Goal: Register for event/course

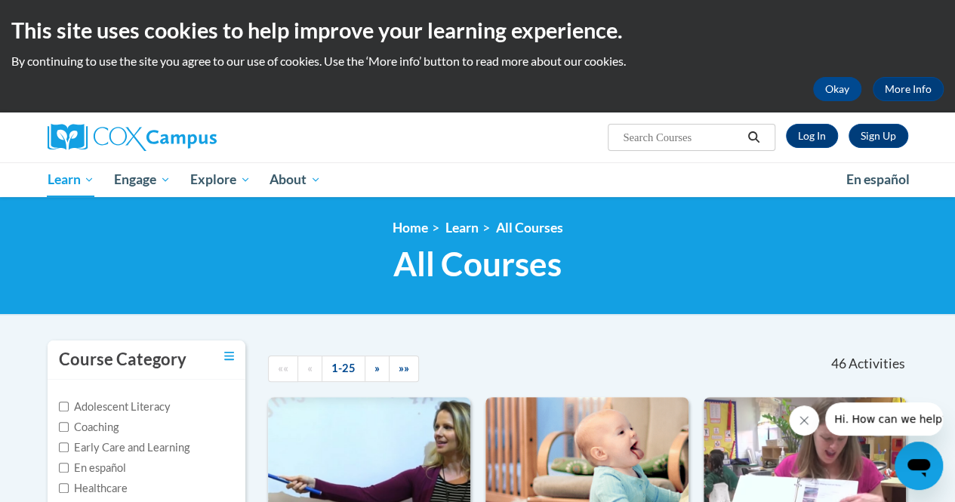
scroll to position [401, 0]
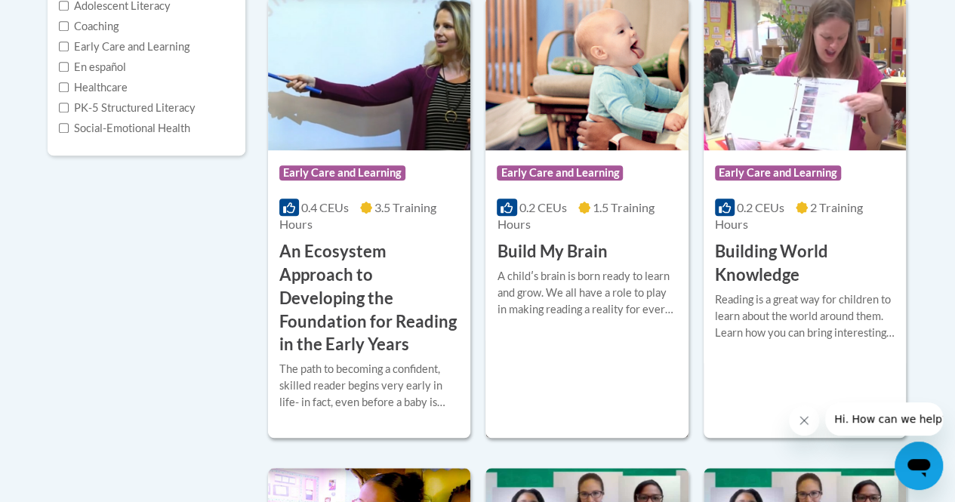
click at [612, 268] on div "A childʹs brain is born ready to learn and grow. We all have a role to play in …" at bounding box center [587, 293] width 180 height 50
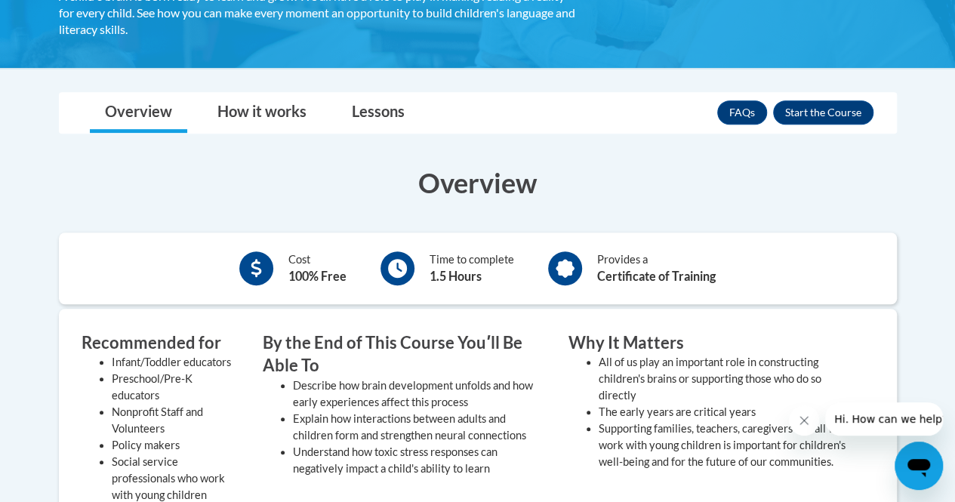
scroll to position [315, 0]
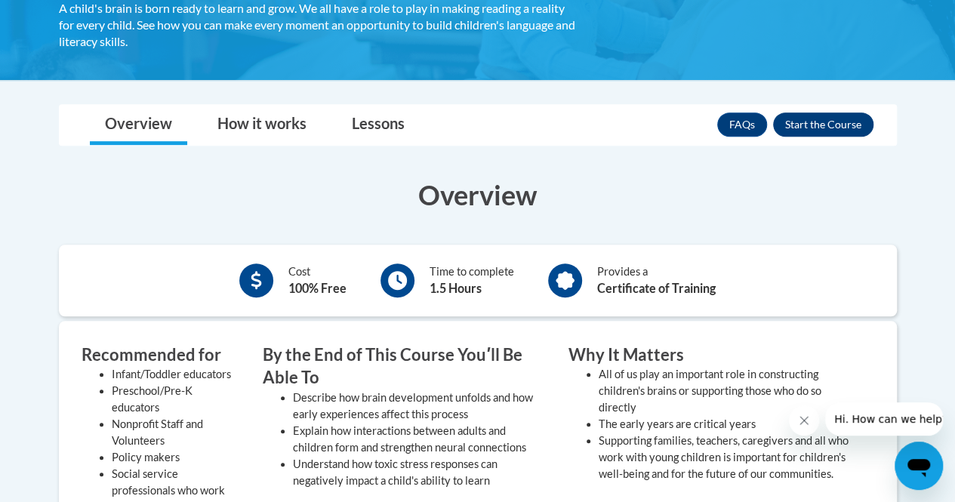
click at [847, 128] on button "Enroll" at bounding box center [823, 124] width 100 height 24
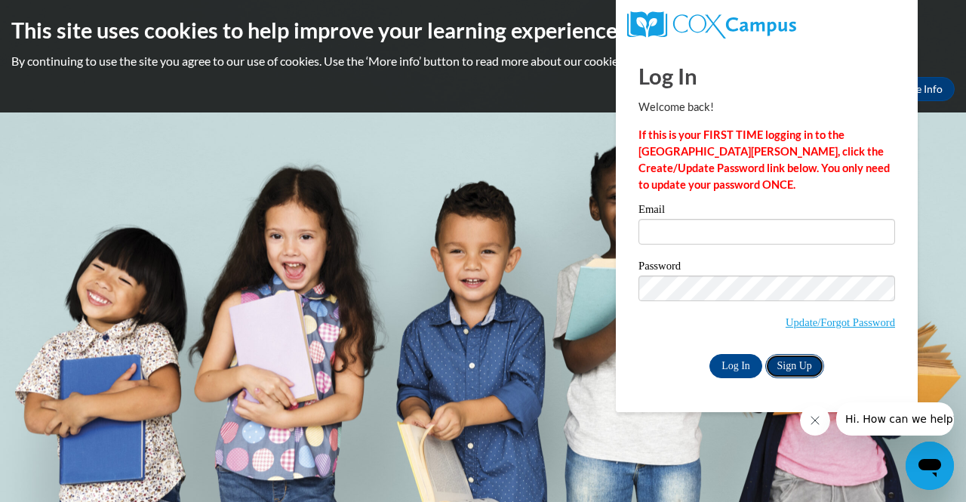
click at [804, 371] on link "Sign Up" at bounding box center [794, 366] width 59 height 24
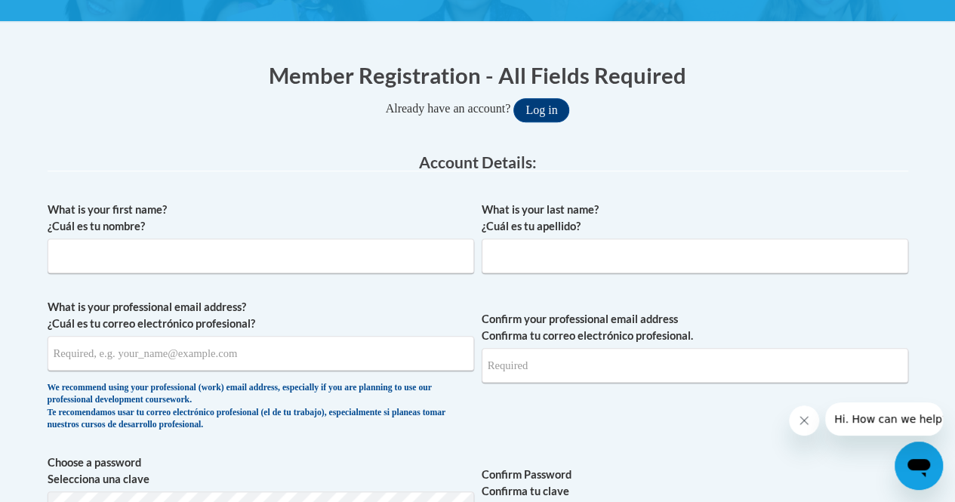
scroll to position [263, 0]
click at [107, 257] on input "What is your first name? ¿Cuál es tu nombre?" at bounding box center [261, 255] width 426 height 35
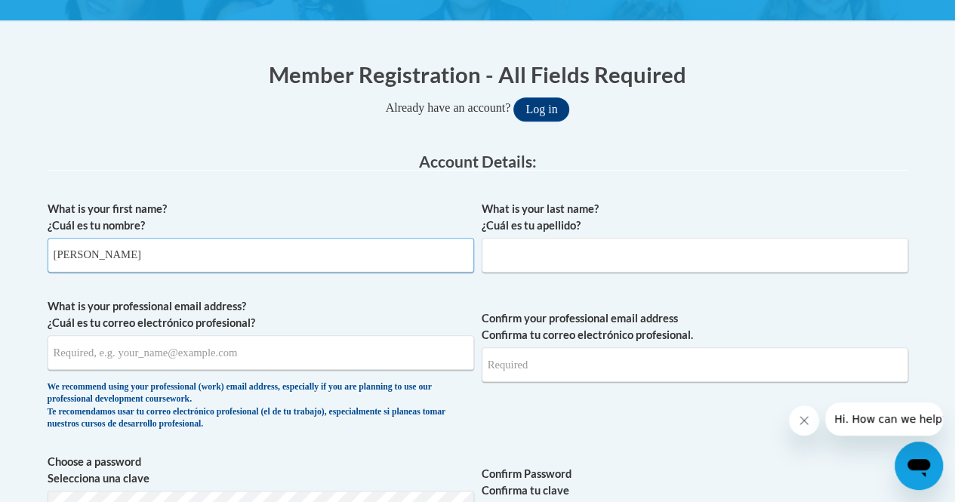
type input "Annie"
click at [666, 258] on input "What is your last name? ¿Cuál es tu apellido?" at bounding box center [694, 255] width 426 height 35
type input "Fox"
click at [126, 358] on input "What is your professional email address? ¿Cuál es tu correo electrónico profesi…" at bounding box center [261, 352] width 426 height 35
type input "afox31@students.kennesaw.edu"
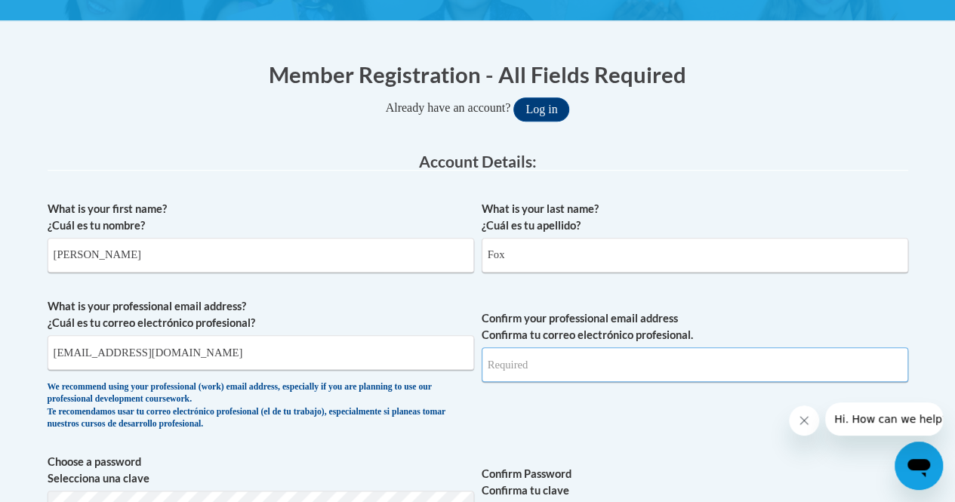
type input "afox31@students.kennesaw.edu"
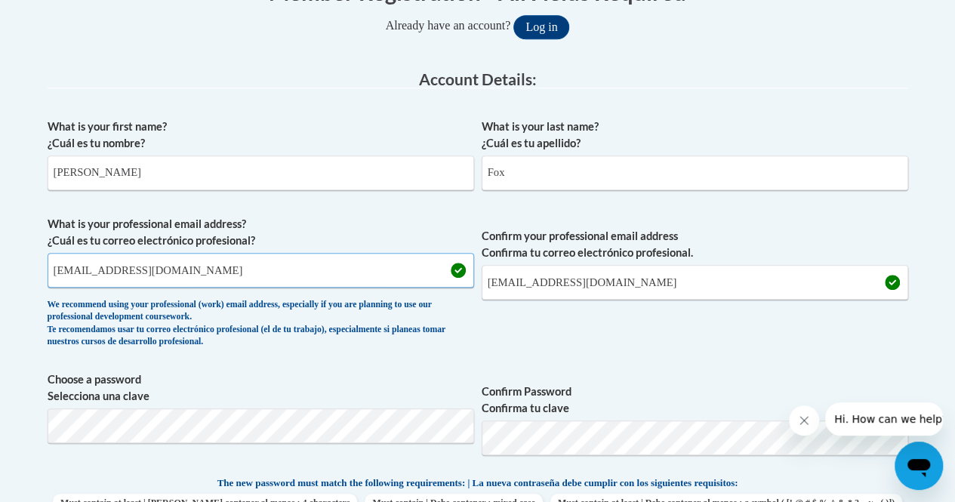
scroll to position [525, 0]
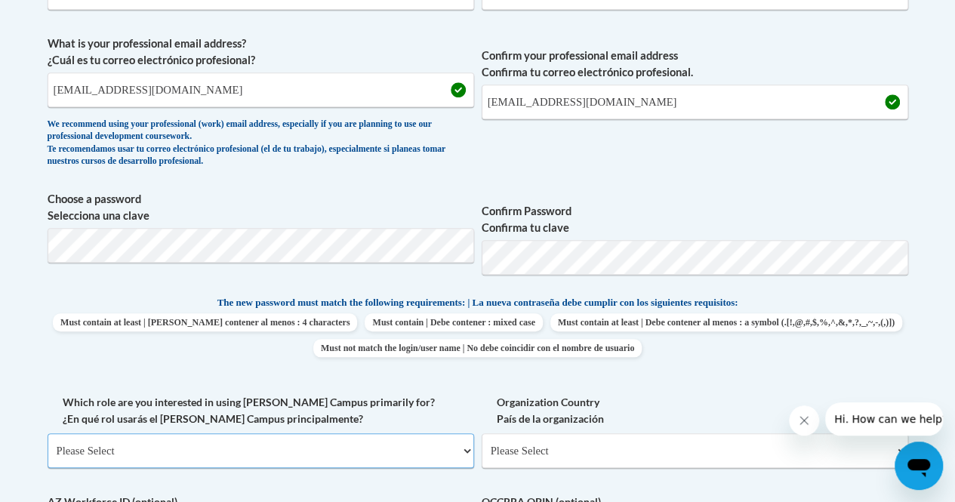
click at [234, 441] on select "Please Select College/University | Colegio/Universidad Community/Nonprofit Part…" at bounding box center [261, 450] width 426 height 35
click at [229, 277] on span "Choose a password Selecciona una clave" at bounding box center [261, 239] width 426 height 96
click at [445, 443] on select "Please Select College/University | Colegio/Universidad Community/Nonprofit Part…" at bounding box center [261, 450] width 426 height 35
select select "5a18ea06-2b54-4451-96f2-d152daf9eac5"
click at [48, 433] on select "Please Select College/University | Colegio/Universidad Community/Nonprofit Part…" at bounding box center [261, 450] width 426 height 35
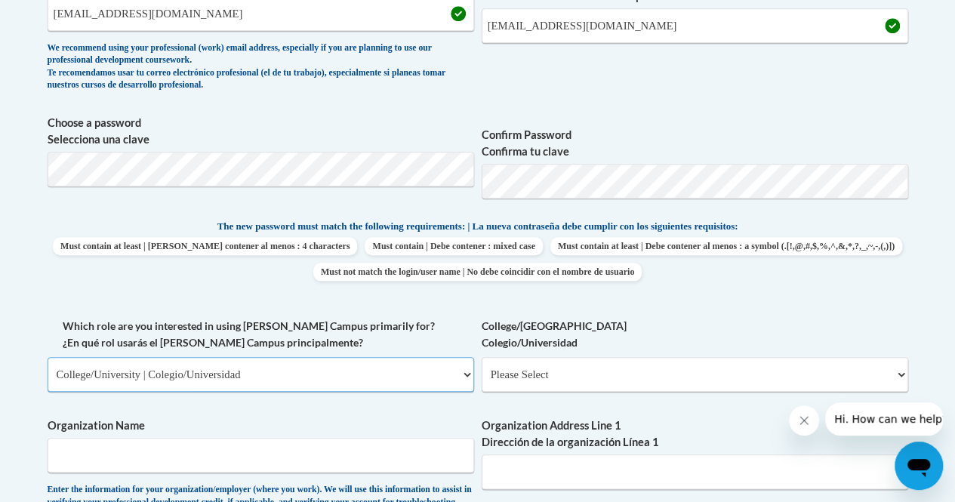
scroll to position [675, 0]
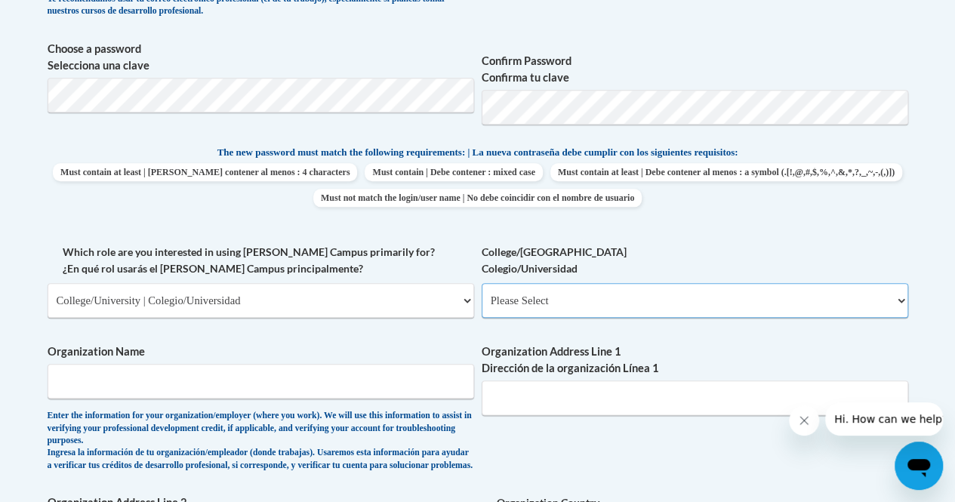
click at [655, 294] on select "Please Select College/University Staff | Empleado universitario College/Univers…" at bounding box center [694, 300] width 426 height 35
click at [481, 283] on select "Please Select College/University Staff | Empleado universitario College/Univers…" at bounding box center [694, 300] width 426 height 35
click at [654, 307] on select "Please Select College/University Staff | Empleado universitario College/Univers…" at bounding box center [694, 300] width 426 height 35
select select "99b32b07-cffc-426c-8bf6-0cd77760d84b"
click at [481, 283] on select "Please Select College/University Staff | Empleado universitario College/Univers…" at bounding box center [694, 300] width 426 height 35
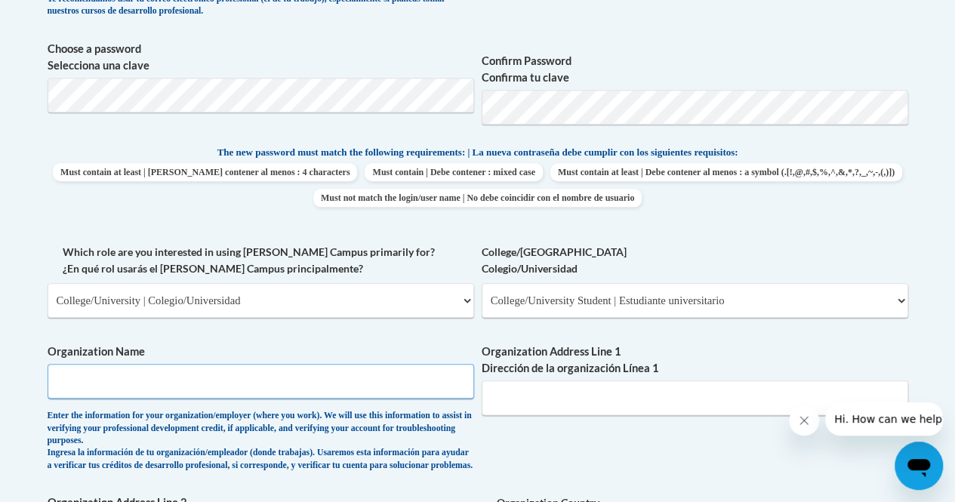
click at [287, 387] on input "Organization Name" at bounding box center [261, 381] width 426 height 35
type input "J"
type input "Kennesaw State University"
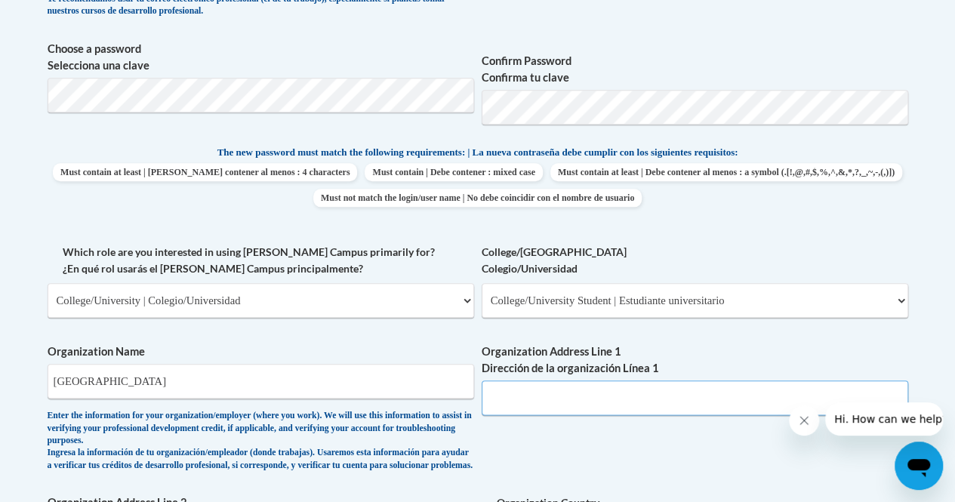
click at [657, 395] on input "Organization Address Line 1 Dirección de la organización Línea 1" at bounding box center [694, 397] width 426 height 35
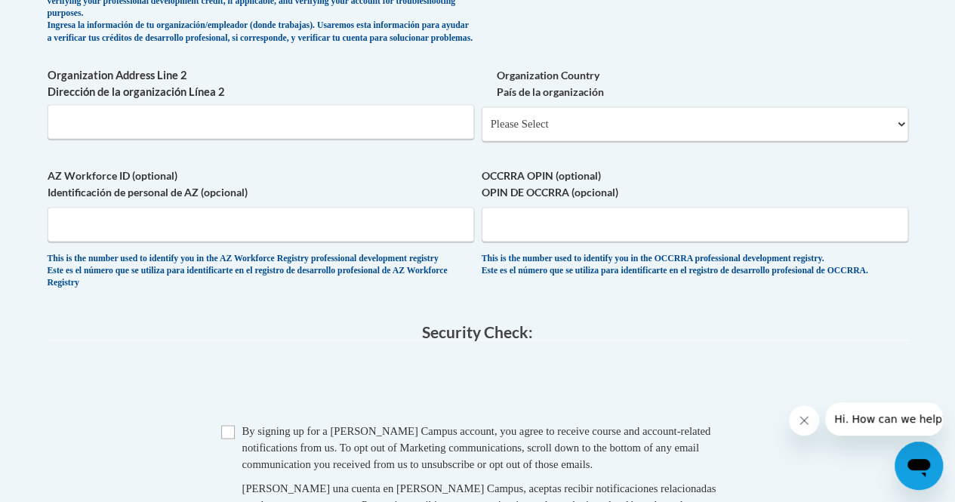
scroll to position [1103, 0]
type input "1000 Chastain Road NW"
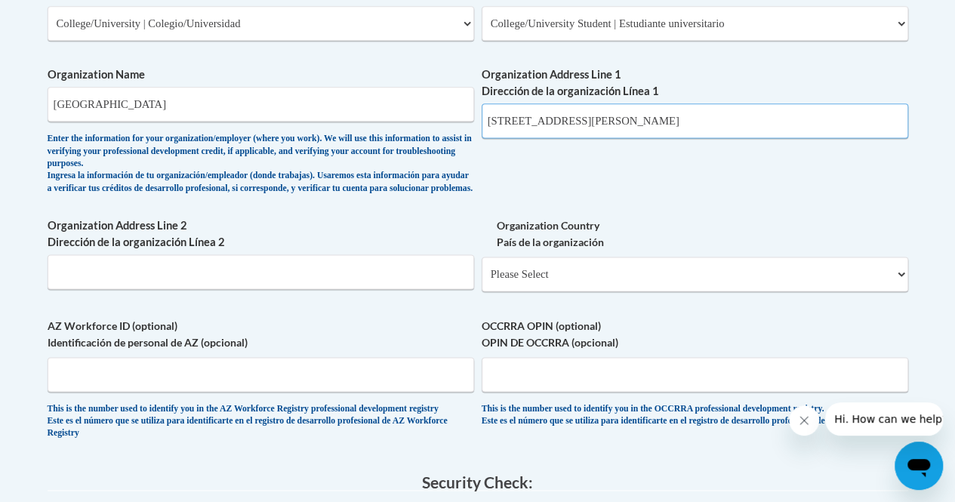
scroll to position [952, 0]
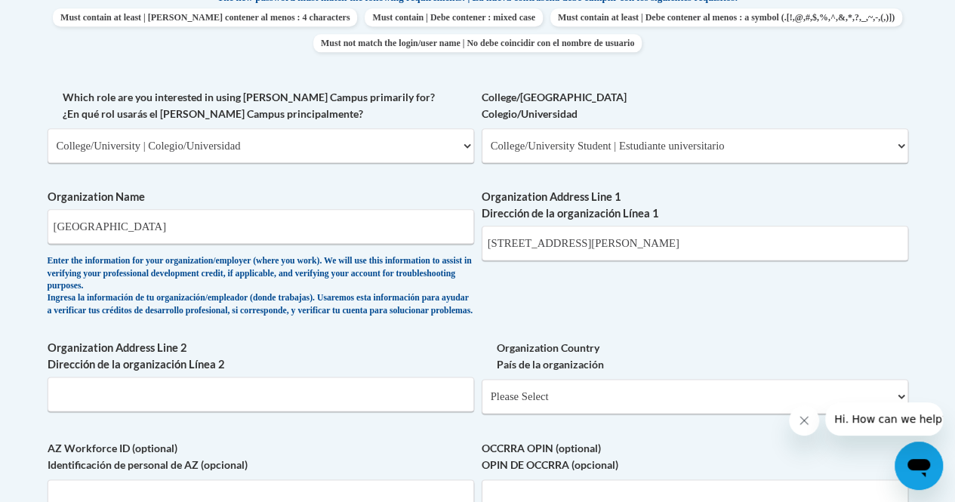
click at [462, 313] on div "Enter the information for your organization/employer (where you work). We will …" at bounding box center [261, 286] width 426 height 62
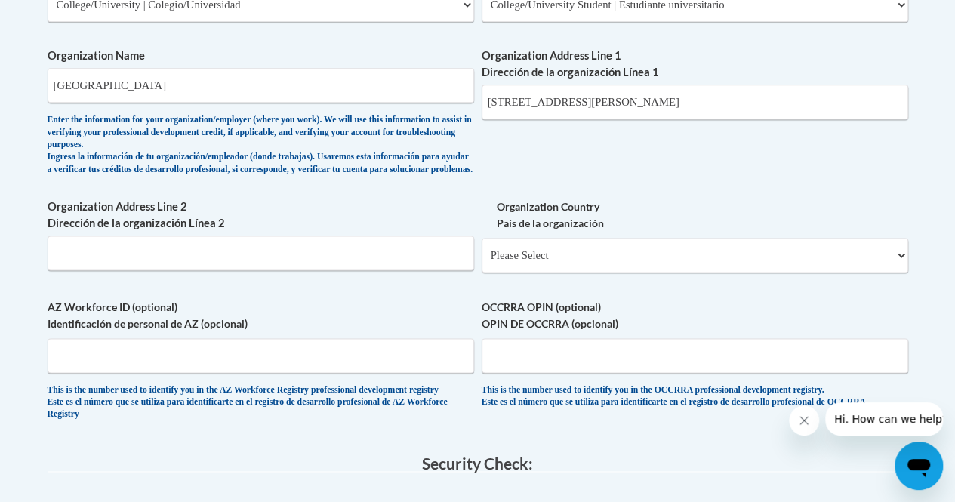
scroll to position [972, 0]
click at [522, 272] on select "Please Select United States | Estados Unidos Outside of the United States | Fue…" at bounding box center [694, 254] width 426 height 35
select select "ad49bcad-a171-4b2e-b99c-48b446064914"
click at [481, 248] on select "Please Select United States | Estados Unidos Outside of the United States | Fue…" at bounding box center [694, 254] width 426 height 35
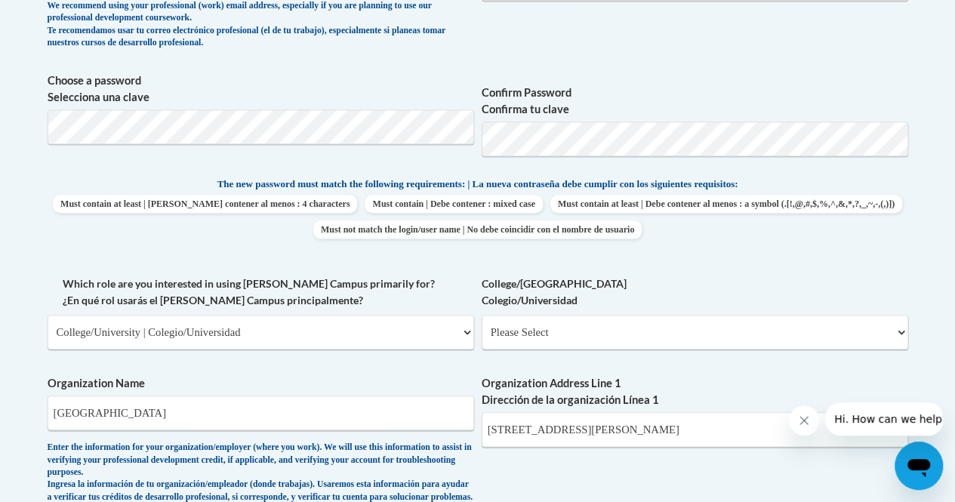
scroll to position [838, 0]
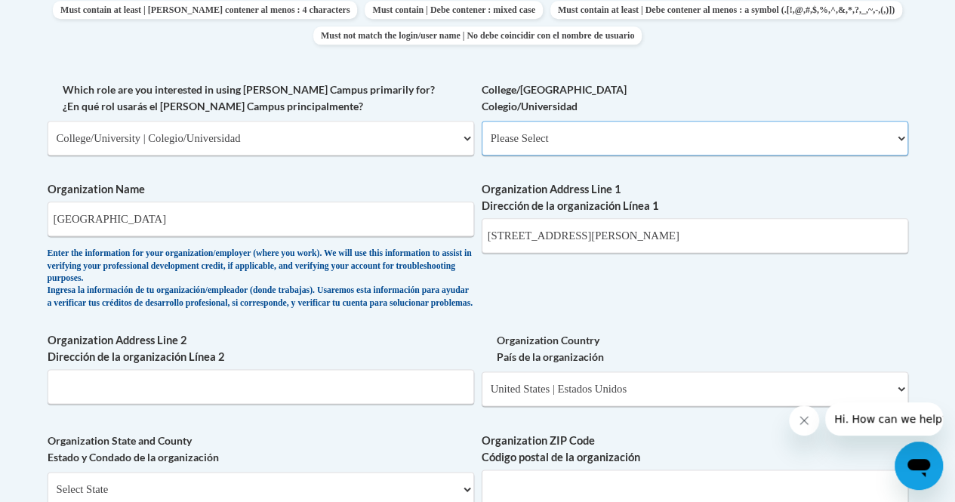
click at [687, 134] on select "Please Select College/University Staff | Empleado universitario College/Univers…" at bounding box center [694, 138] width 426 height 35
click at [687, 137] on select "Please Select College/University Staff | Empleado universitario College/Univers…" at bounding box center [694, 138] width 426 height 35
click at [691, 143] on select "Please Select College/University Staff | Empleado universitario College/Univers…" at bounding box center [694, 138] width 426 height 35
select select "99b32b07-cffc-426c-8bf6-0cd77760d84b"
click at [481, 121] on select "Please Select College/University Staff | Empleado universitario College/Univers…" at bounding box center [694, 138] width 426 height 35
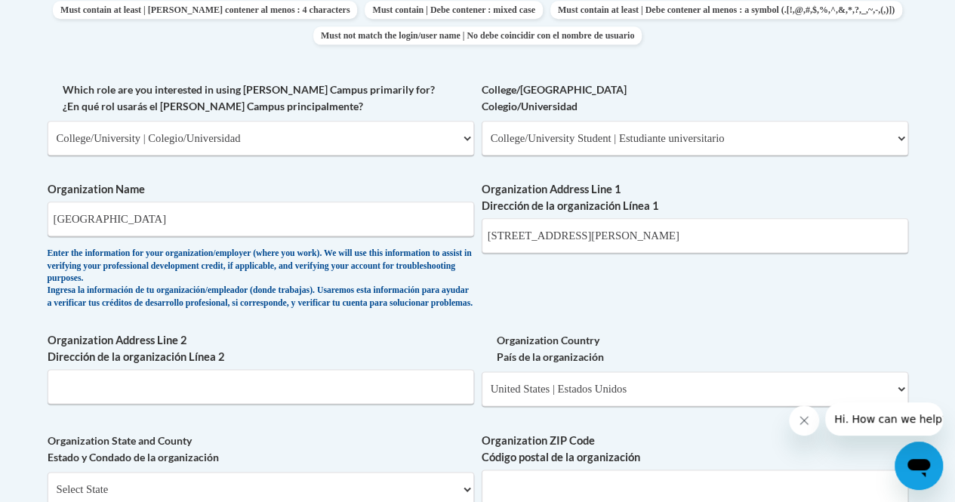
click at [475, 176] on div "What is your first name? ¿Cuál es tu nombre? Annie What is your last name? ¿Cuá…" at bounding box center [478, 177] width 860 height 1119
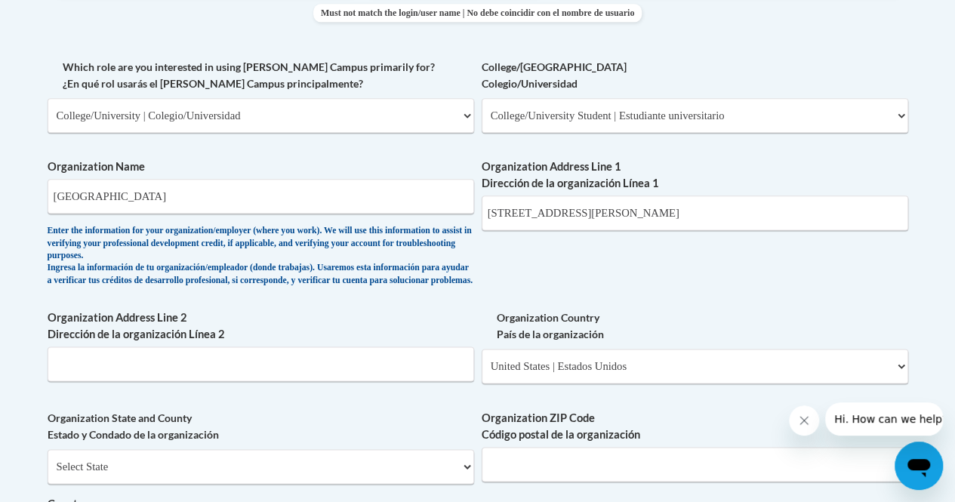
scroll to position [860, 0]
click at [585, 118] on select "Please Select College/University Staff | Empleado universitario College/Univers…" at bounding box center [694, 116] width 426 height 35
click at [481, 99] on select "Please Select College/University Staff | Empleado universitario College/Univers…" at bounding box center [694, 116] width 426 height 35
click at [557, 114] on select "Please Select College/University Staff | Empleado universitario College/Univers…" at bounding box center [694, 116] width 426 height 35
select select "99b32b07-cffc-426c-8bf6-0cd77760d84b"
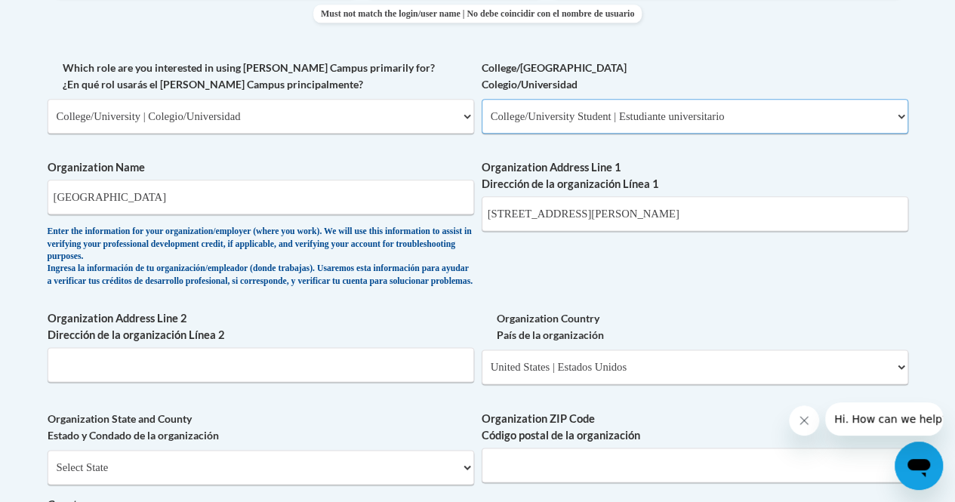
click at [481, 99] on select "Please Select College/University Staff | Empleado universitario College/Univers…" at bounding box center [694, 116] width 426 height 35
click at [471, 153] on div "What is your first name? ¿Cuál es tu nombre? Annie What is your last name? ¿Cuá…" at bounding box center [478, 155] width 860 height 1119
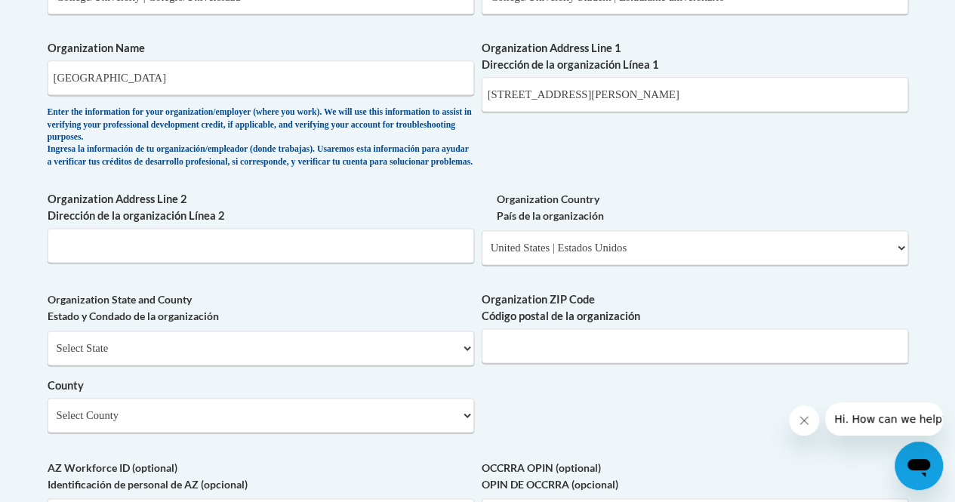
scroll to position [1097, 0]
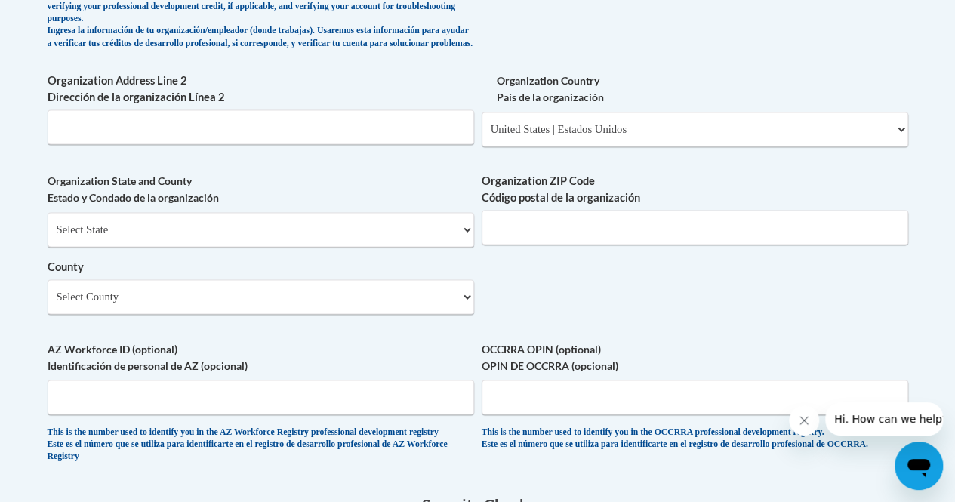
drag, startPoint x: 477, startPoint y: 154, endPoint x: 411, endPoint y: 180, distance: 71.2
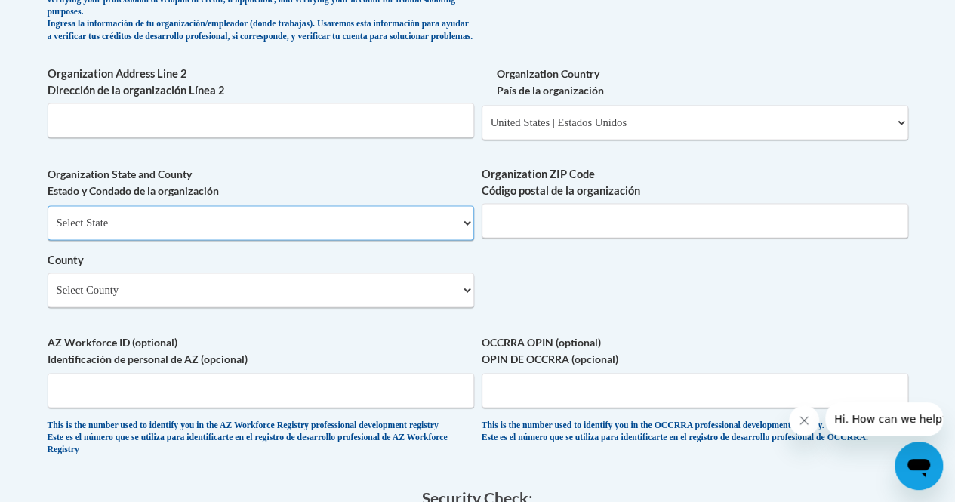
click at [248, 233] on select "Select State Alabama Alaska Arizona Arkansas California Colorado Connecticut De…" at bounding box center [261, 222] width 426 height 35
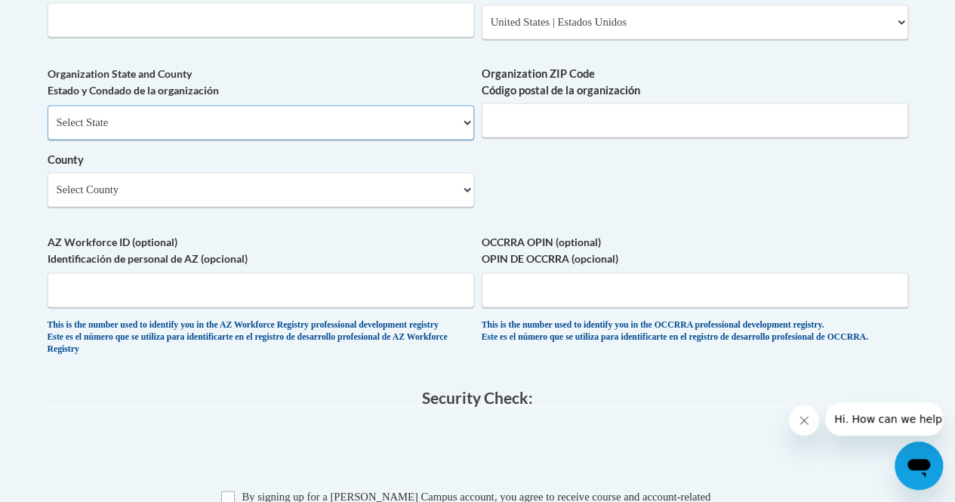
scroll to position [1195, 0]
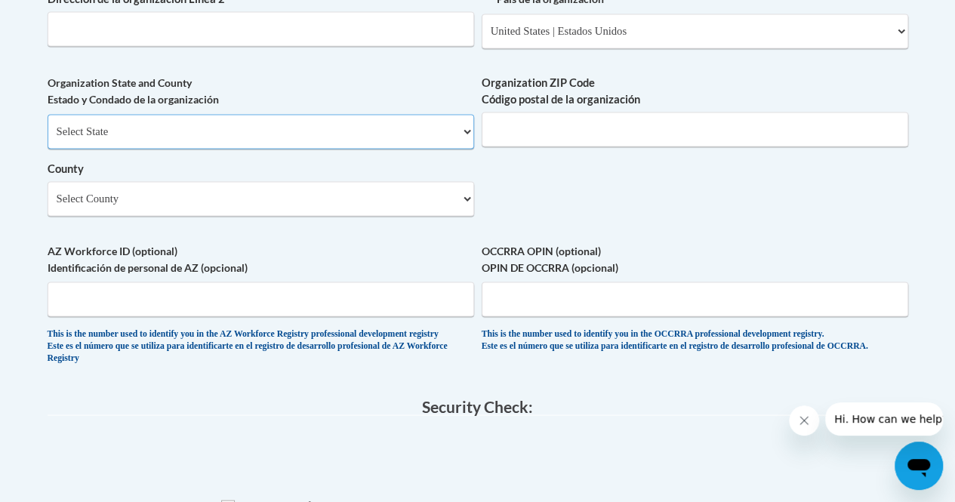
click at [271, 137] on select "Select State Alabama Alaska Arizona Arkansas California Colorado Connecticut De…" at bounding box center [261, 131] width 426 height 35
select select "Georgia"
click at [48, 125] on select "Select State Alabama Alaska Arizona Arkansas California Colorado Connecticut De…" at bounding box center [261, 131] width 426 height 35
click at [558, 146] on input "Organization ZIP Code Código postal de la organización" at bounding box center [694, 129] width 426 height 35
type input "30188"
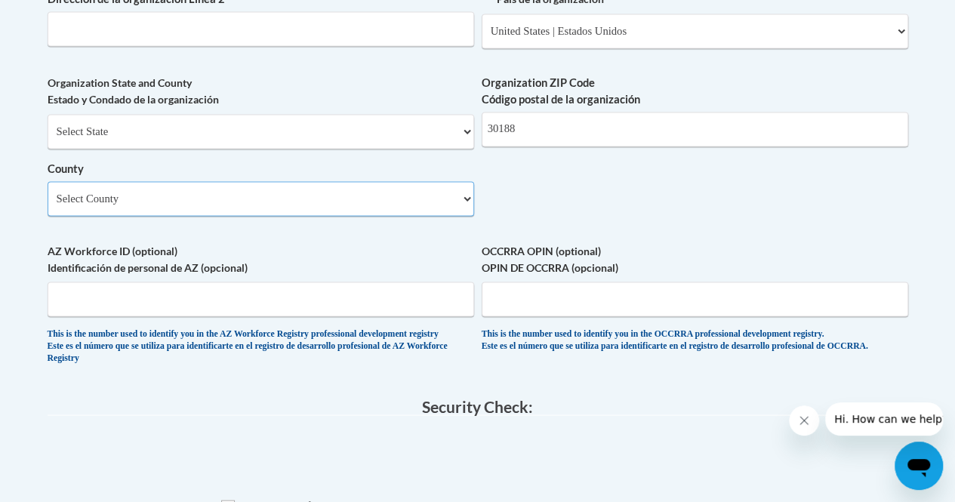
click at [391, 205] on select "Select County Appling Atkinson Bacon Baker Baldwin Banks Barrow Bartow Ben Hill…" at bounding box center [261, 198] width 426 height 35
select select "Cherokee"
click at [48, 192] on select "Select County Appling Atkinson Bacon Baker Baldwin Banks Barrow Bartow Ben Hill…" at bounding box center [261, 198] width 426 height 35
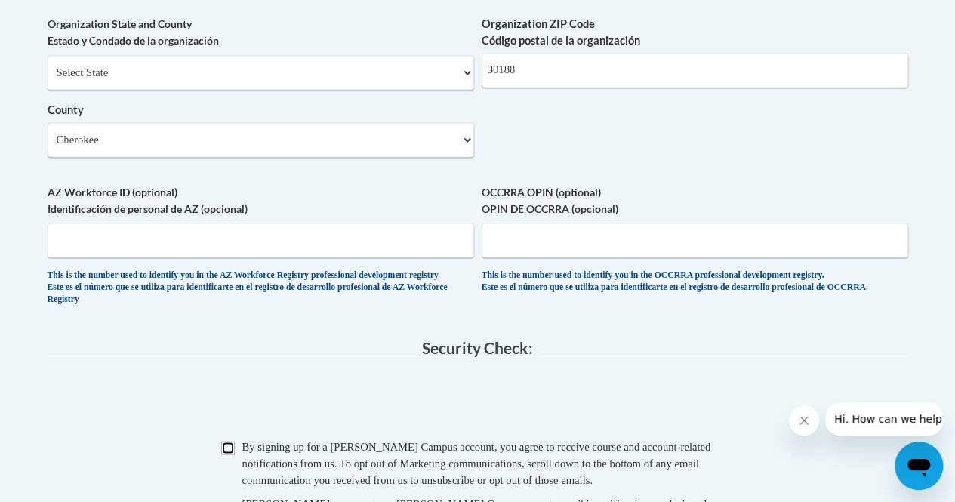
click at [227, 454] on input "Checkbox" at bounding box center [228, 448] width 14 height 14
checkbox input "true"
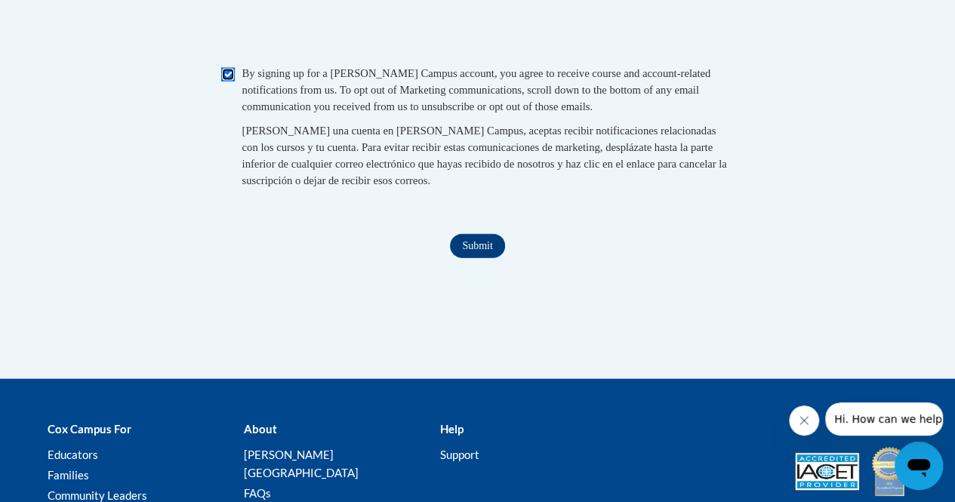
scroll to position [1630, 0]
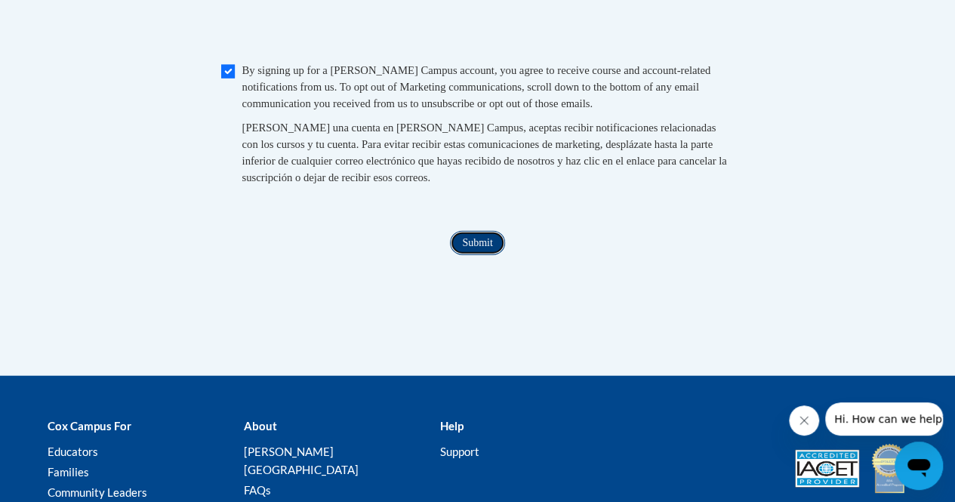
click at [484, 255] on input "Submit" at bounding box center [477, 243] width 54 height 24
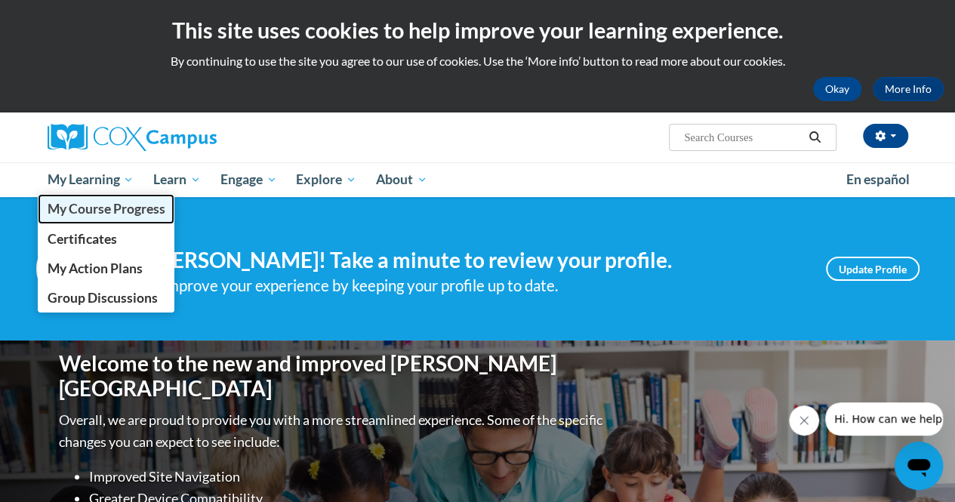
click at [95, 196] on link "My Course Progress" at bounding box center [106, 208] width 137 height 29
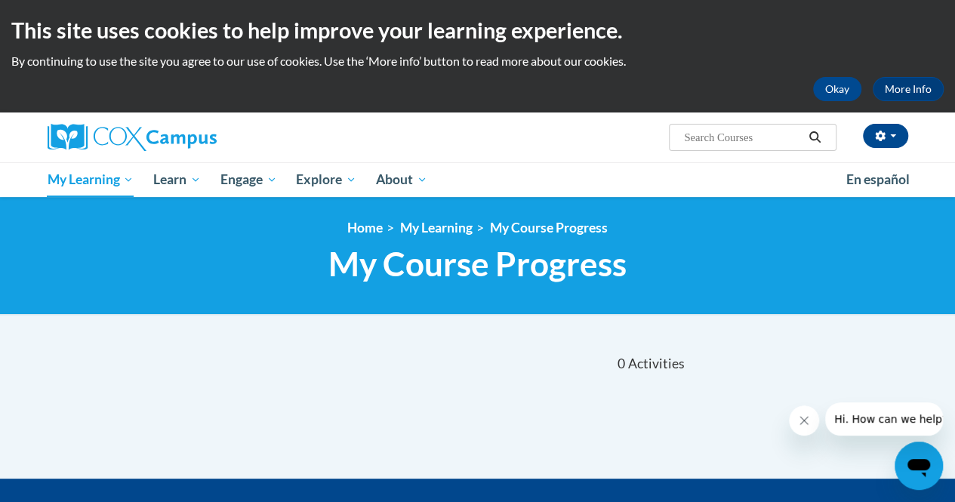
click at [745, 139] on input "Search..." at bounding box center [742, 137] width 121 height 18
type input "build my brain"
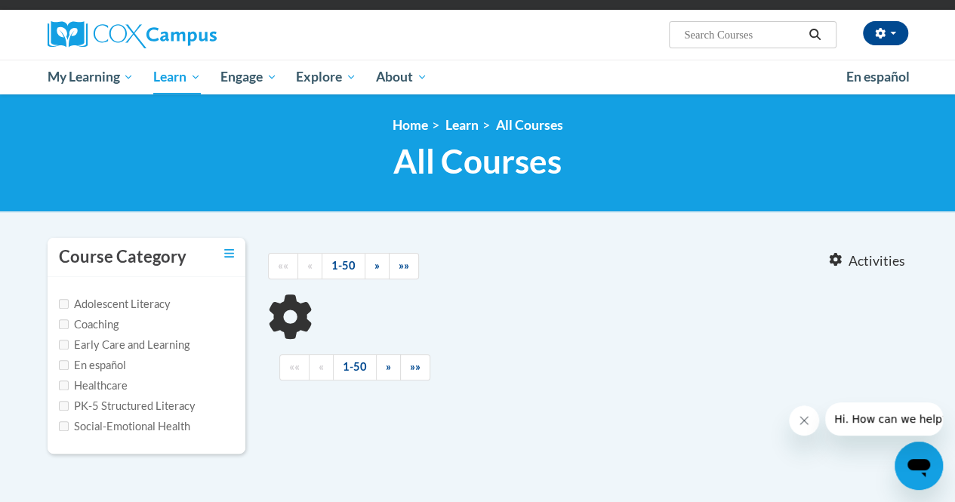
scroll to position [195, 0]
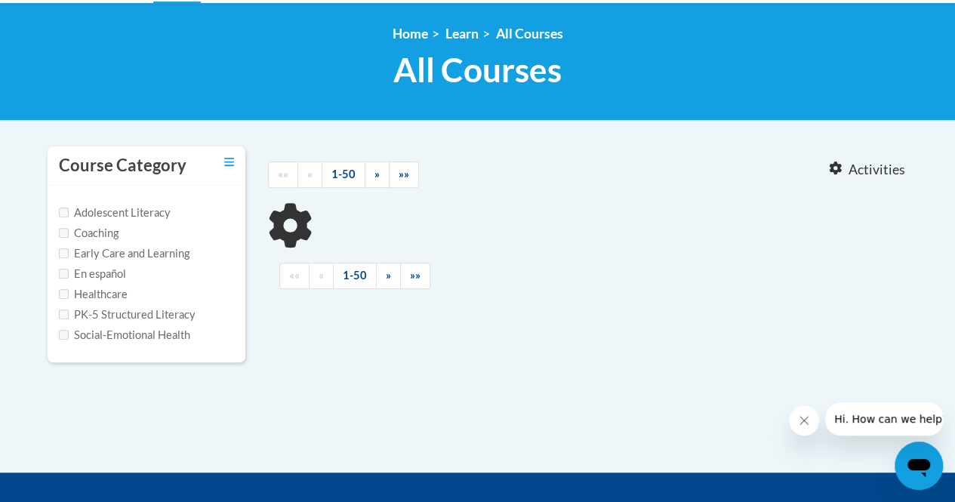
type input "build my brain"
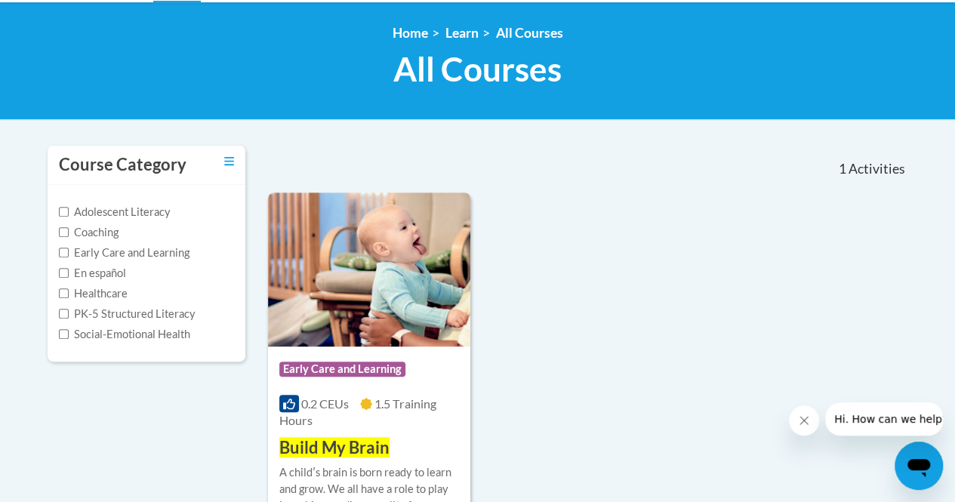
click at [372, 435] on div "Course Category: Early Care and Learning 0.2 CEUs 1.5 Training Hours COURSE Bui…" at bounding box center [369, 402] width 202 height 113
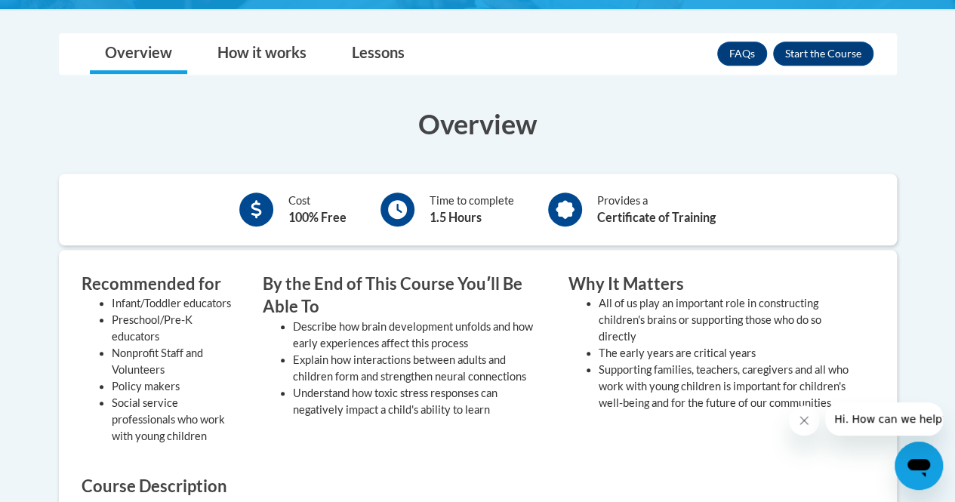
scroll to position [327, 0]
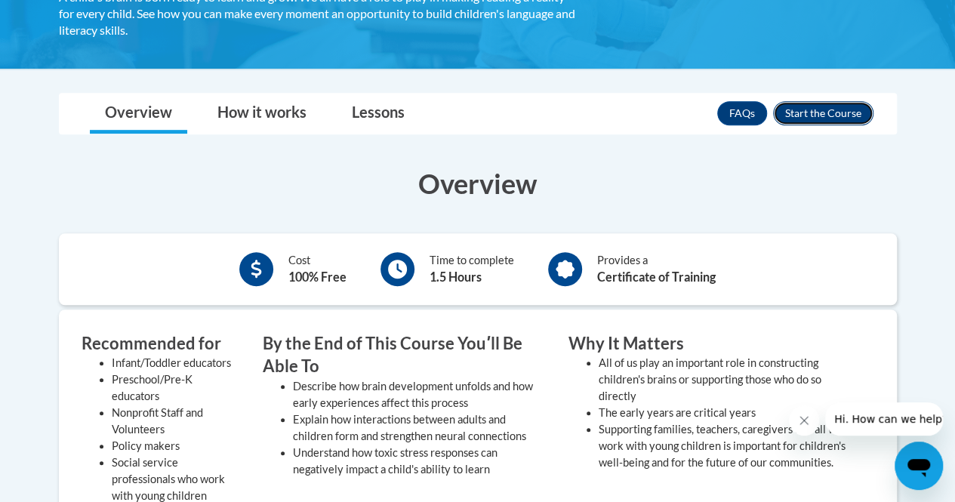
click at [844, 113] on button "Enroll" at bounding box center [823, 113] width 100 height 24
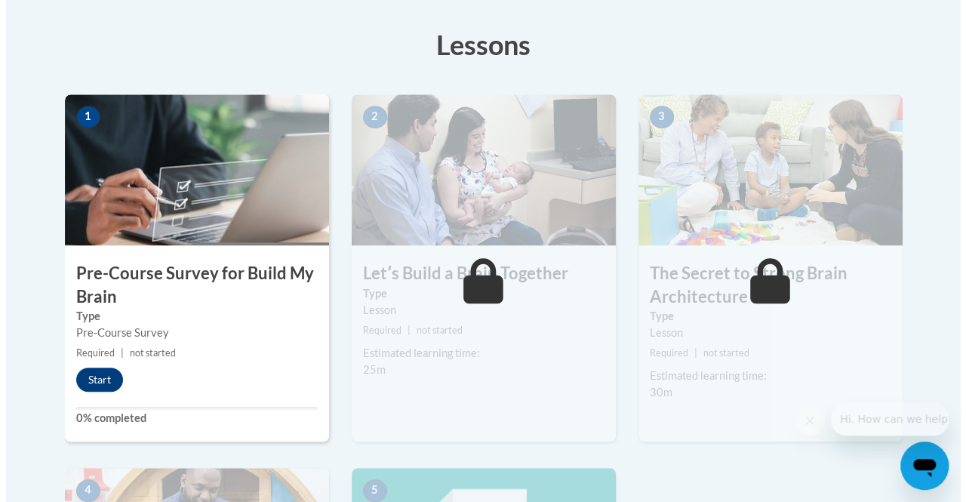
scroll to position [416, 0]
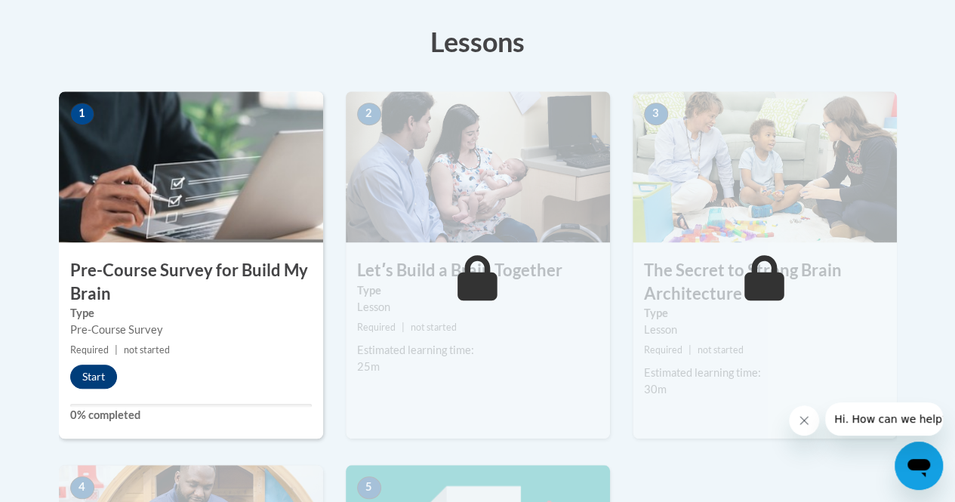
click at [92, 373] on button "Start" at bounding box center [93, 376] width 47 height 24
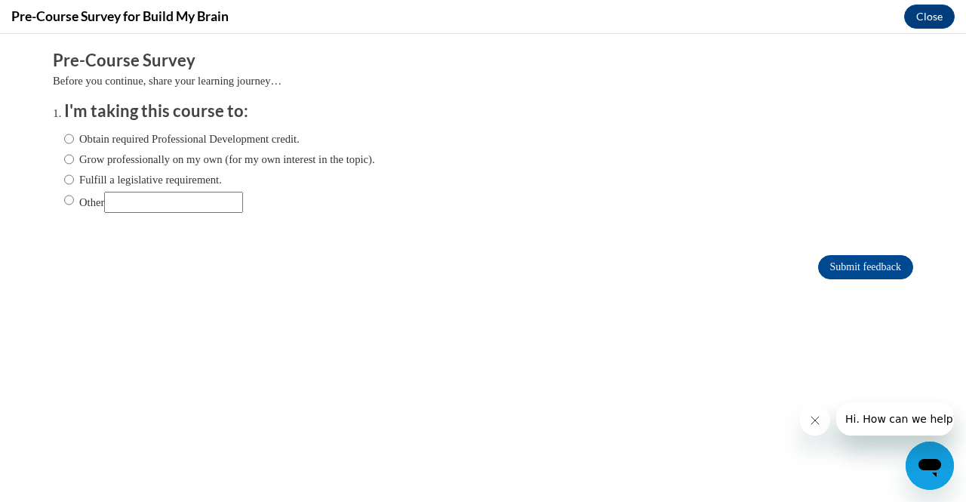
scroll to position [0, 0]
click at [181, 137] on label "Obtain required Professional Development credit." at bounding box center [181, 139] width 235 height 17
click at [74, 137] on input "Obtain required Professional Development credit." at bounding box center [69, 139] width 10 height 17
radio input "true"
click at [818, 257] on input "Submit feedback" at bounding box center [865, 267] width 95 height 24
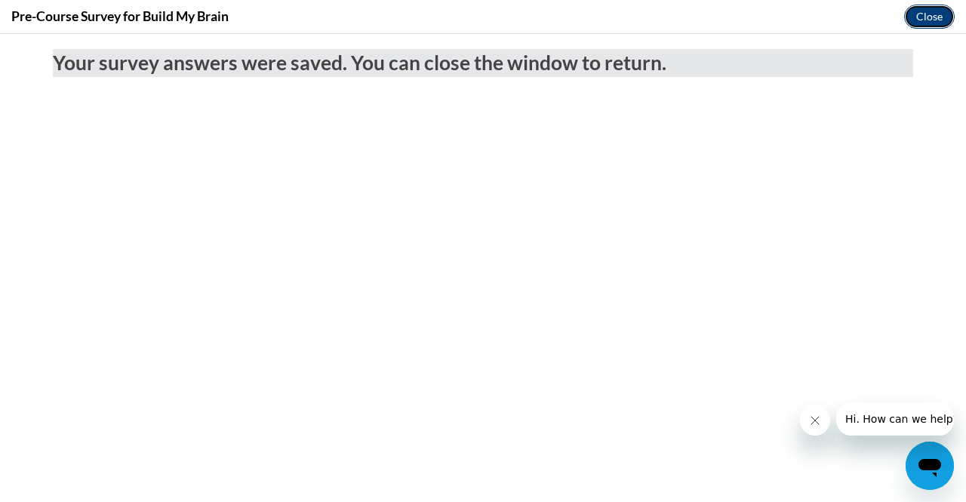
click at [921, 19] on button "Close" at bounding box center [929, 17] width 51 height 24
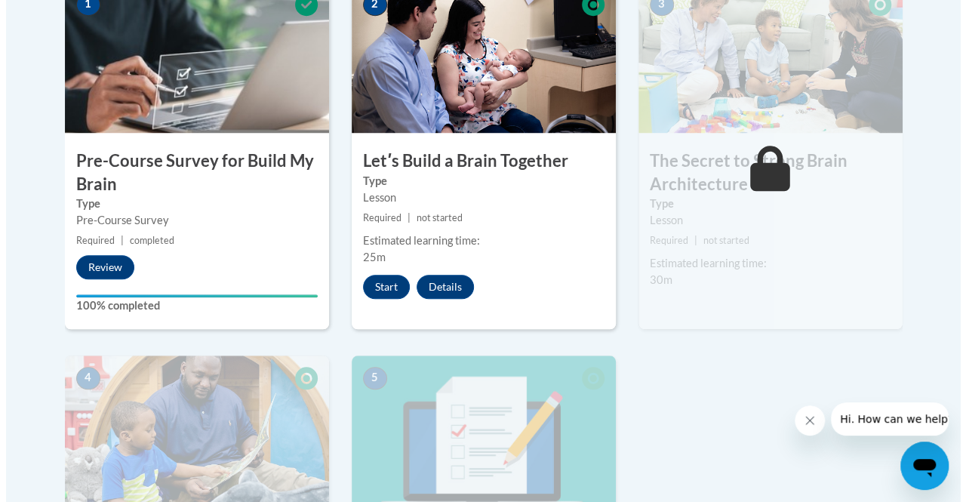
scroll to position [524, 0]
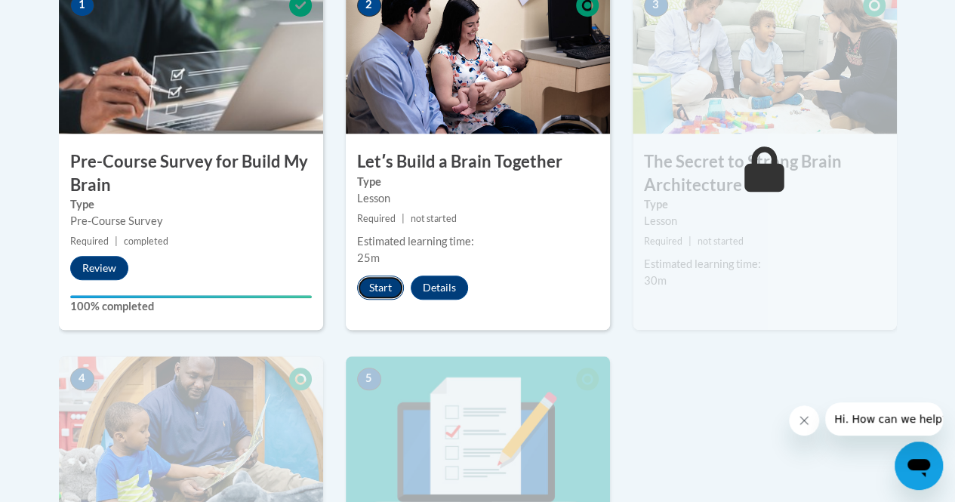
click at [374, 294] on button "Start" at bounding box center [380, 287] width 47 height 24
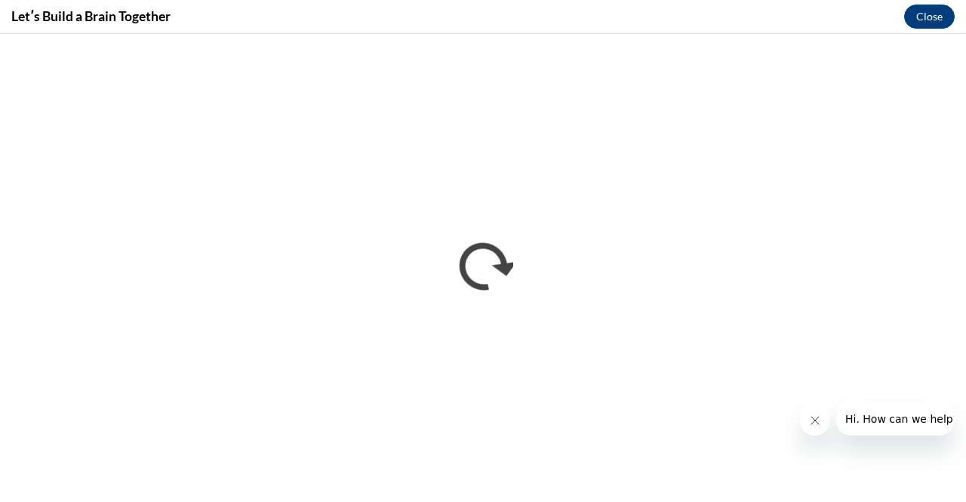
scroll to position [0, 0]
click at [832, 408] on div at bounding box center [877, 418] width 154 height 33
click at [816, 423] on icon "Close message from company" at bounding box center [814, 421] width 8 height 8
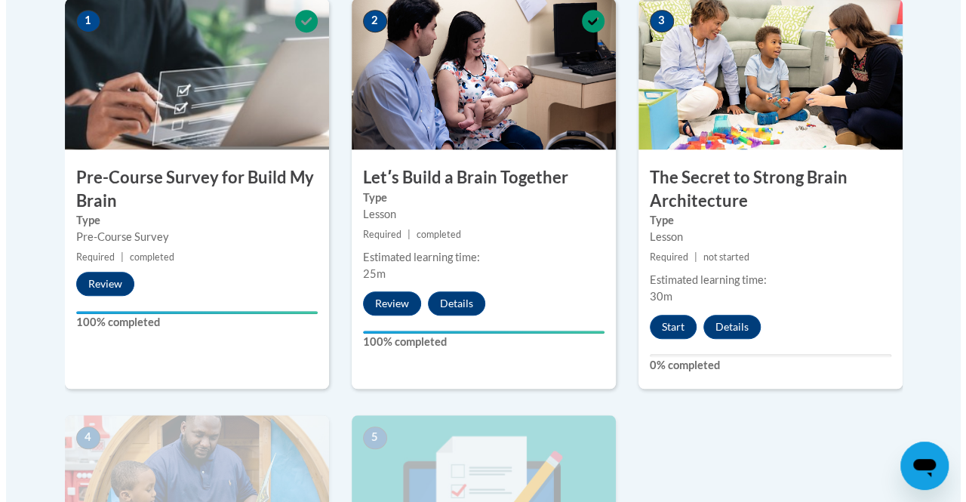
scroll to position [521, 0]
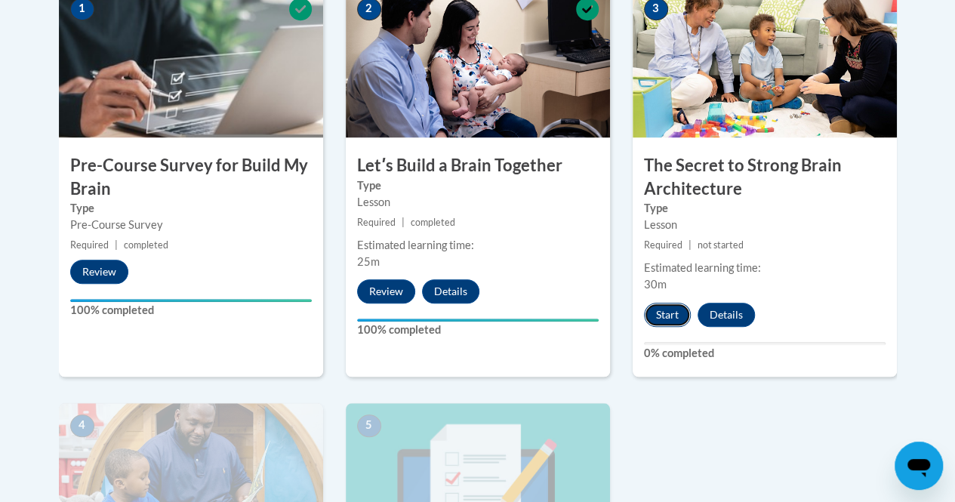
click at [670, 312] on button "Start" at bounding box center [667, 315] width 47 height 24
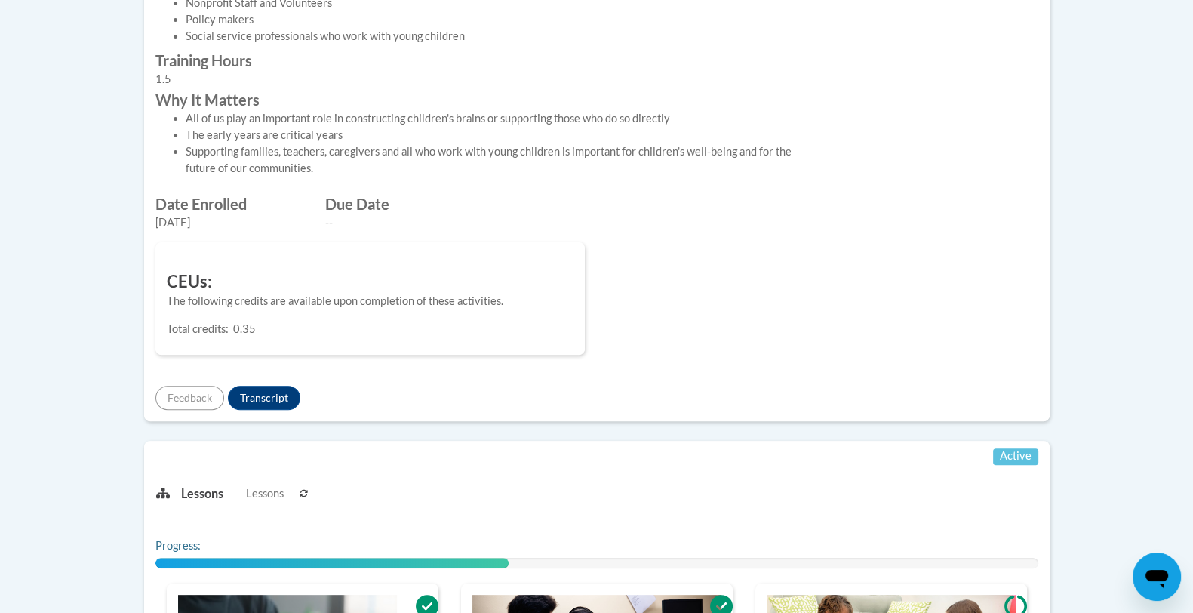
scroll to position [521, 0]
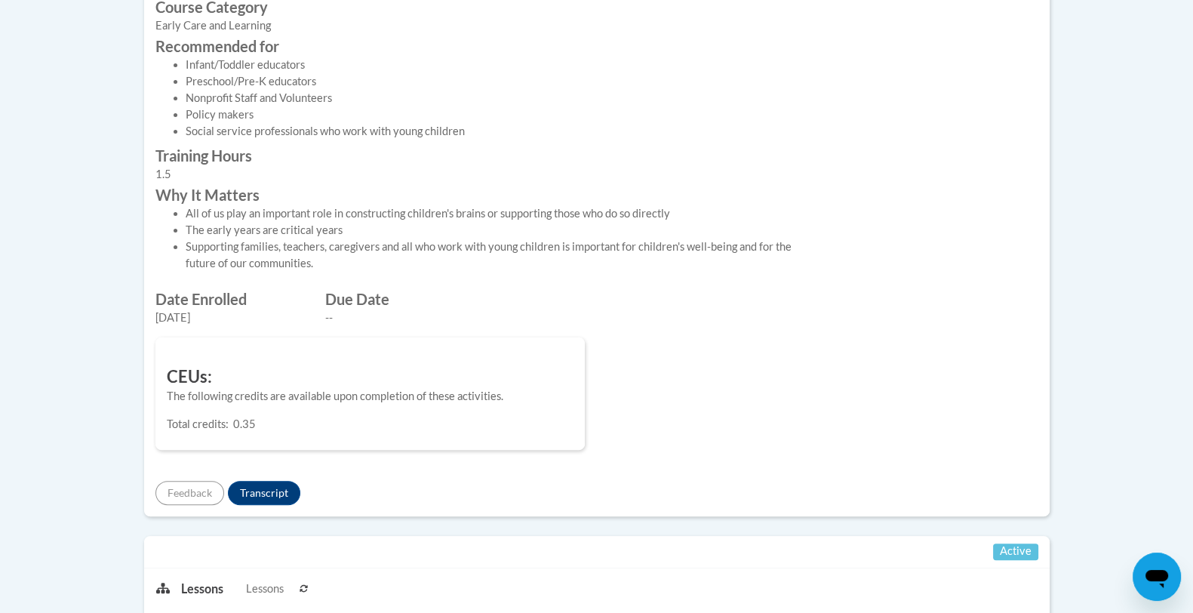
click at [781, 186] on div "Training Hours 1.5" at bounding box center [483, 166] width 679 height 39
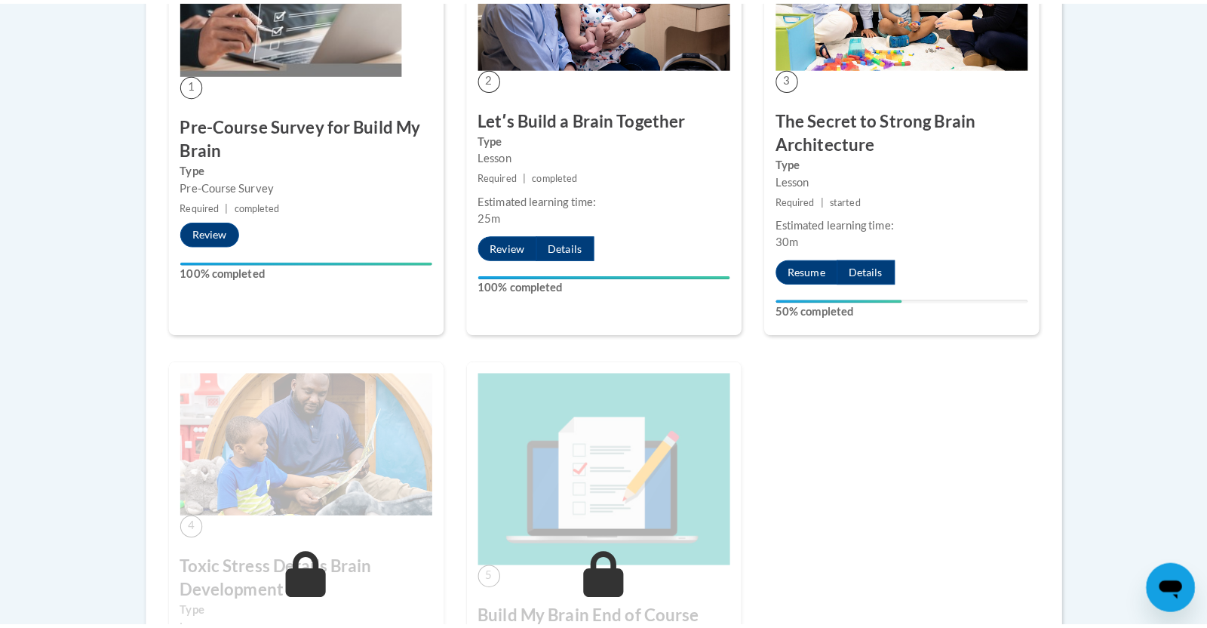
scroll to position [1286, 0]
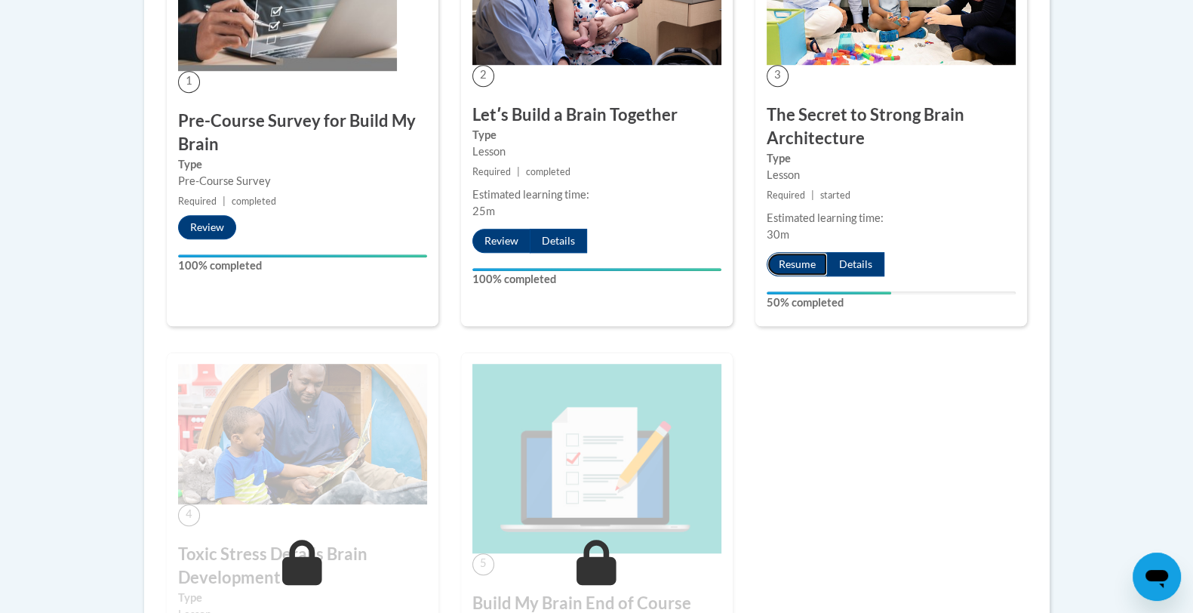
click at [795, 276] on button "Resume" at bounding box center [797, 264] width 61 height 24
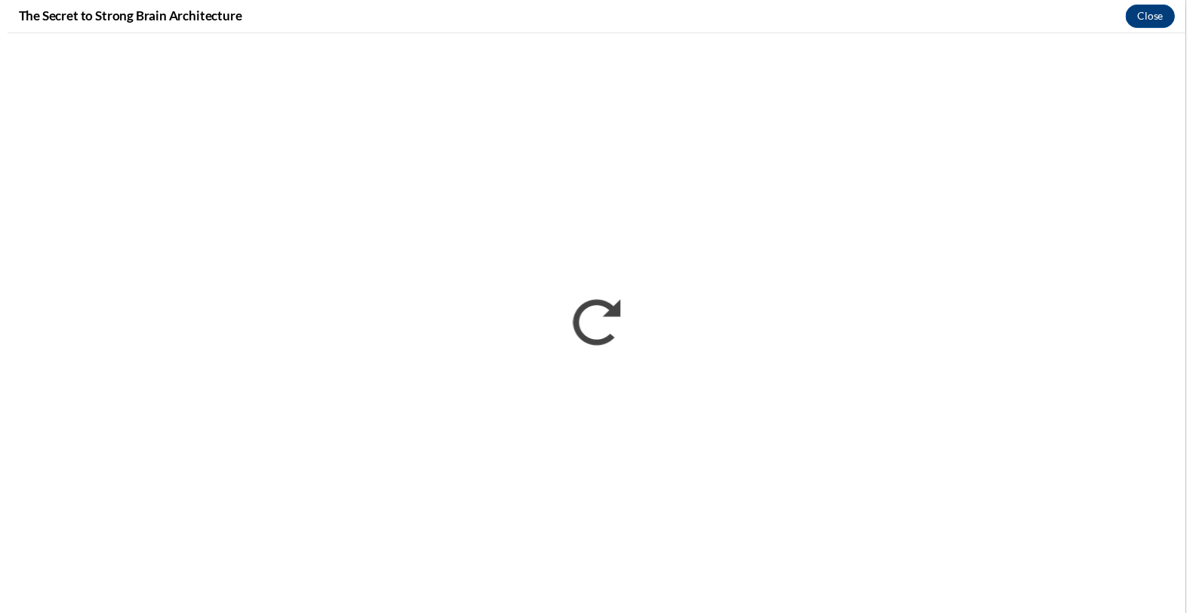
scroll to position [0, 0]
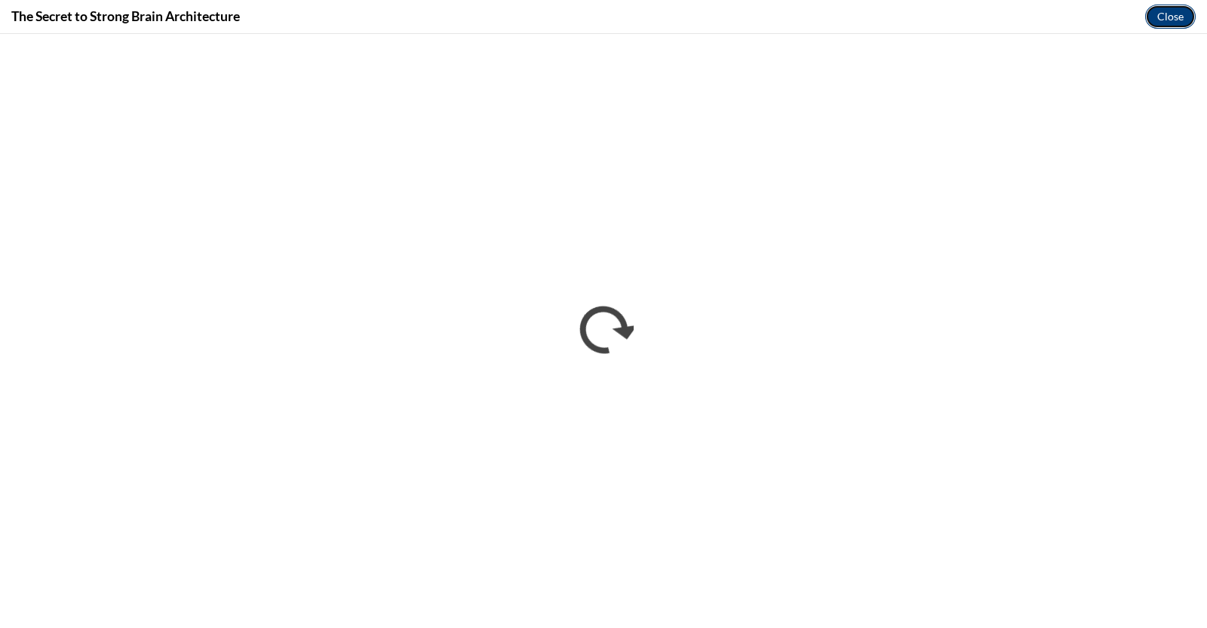
click at [1182, 17] on button "Close" at bounding box center [1171, 17] width 51 height 24
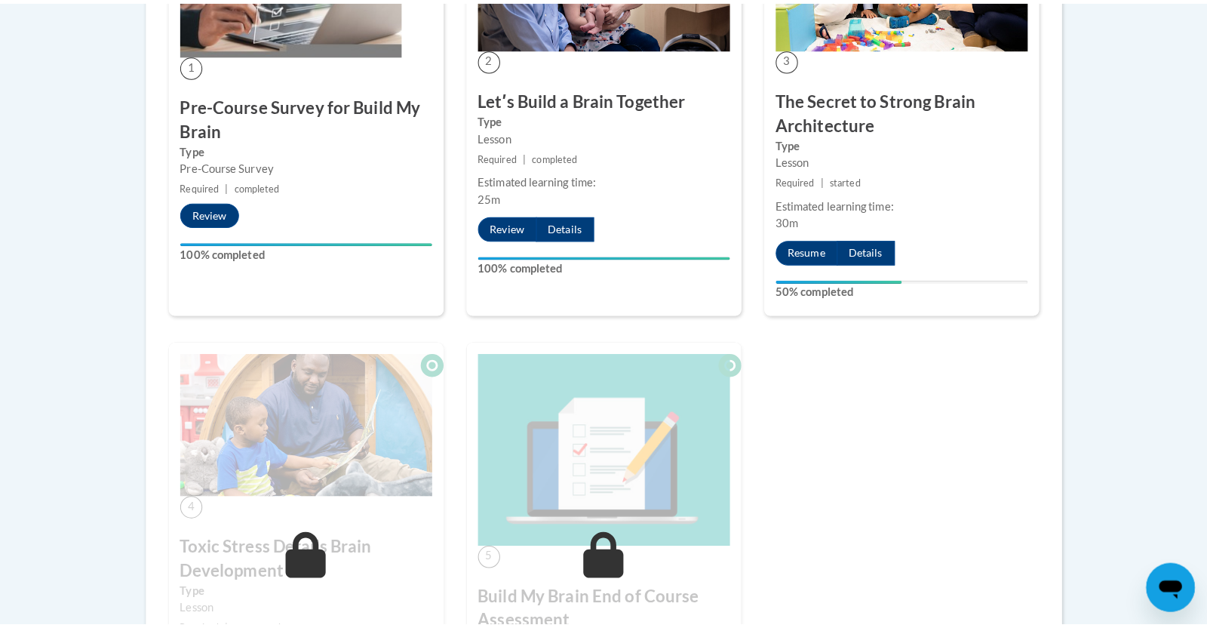
scroll to position [1333, 0]
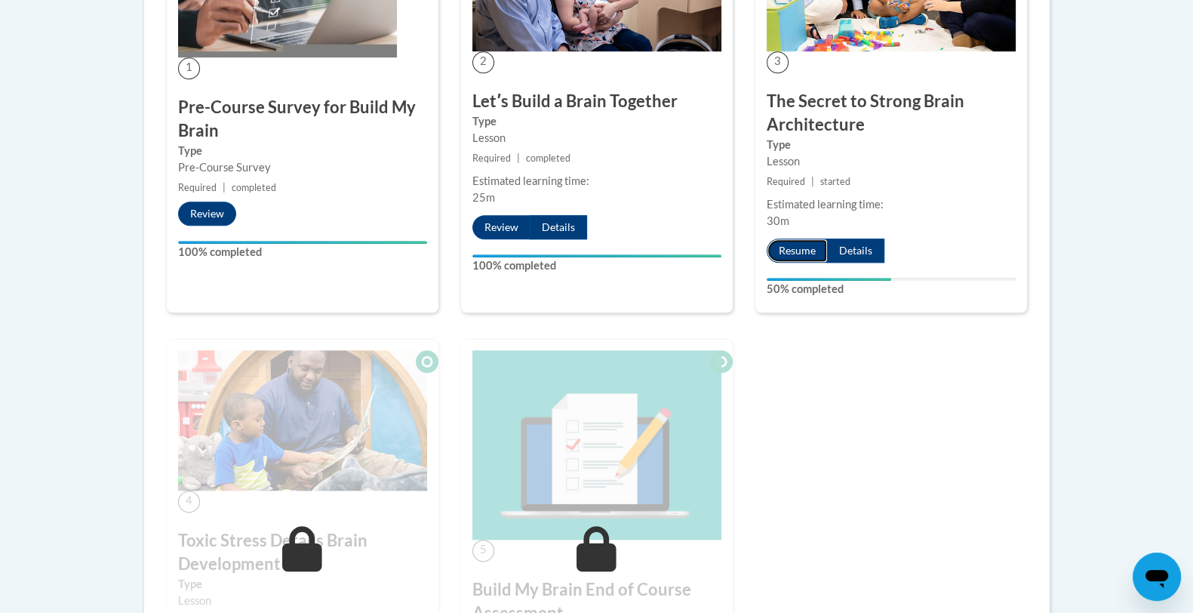
click at [798, 263] on button "Resume" at bounding box center [797, 250] width 61 height 24
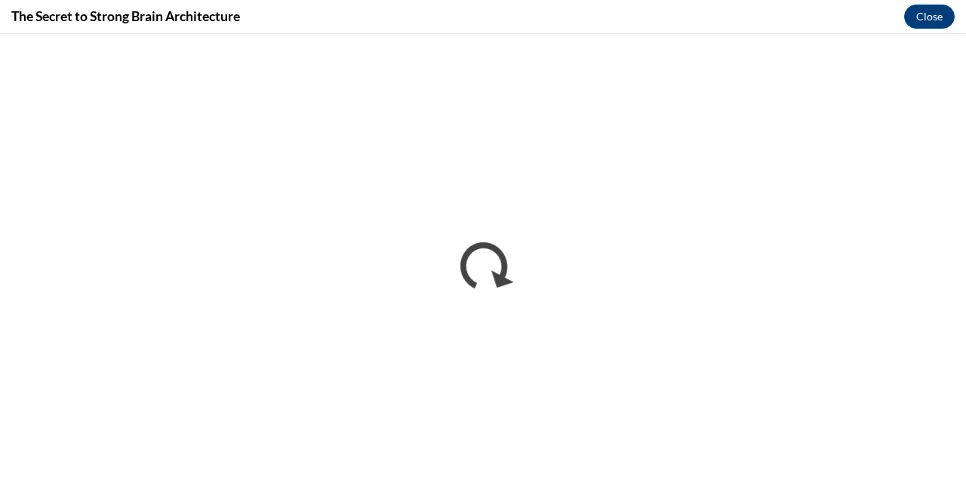
drag, startPoint x: 964, startPoint y: 355, endPoint x: 965, endPoint y: 314, distance: 41.5
click at [965, 314] on div at bounding box center [483, 268] width 966 height 468
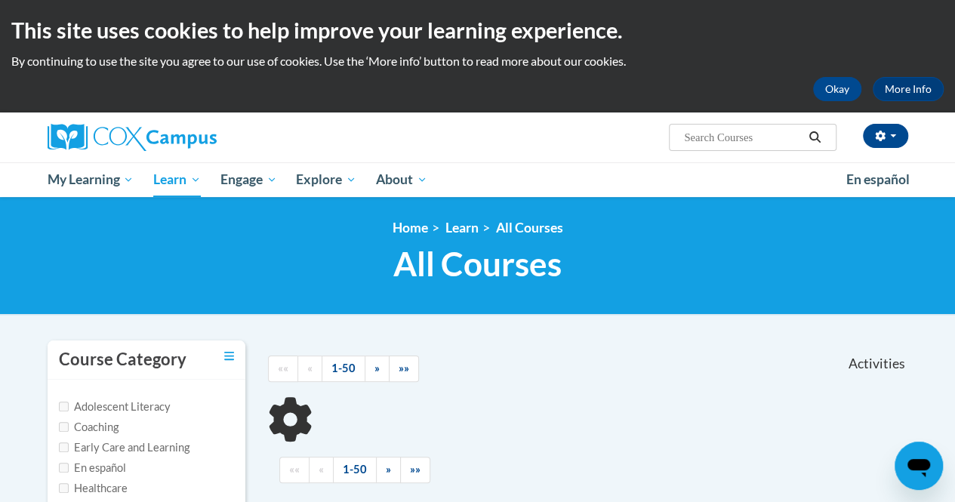
click at [697, 137] on input "Search..." at bounding box center [742, 137] width 121 height 18
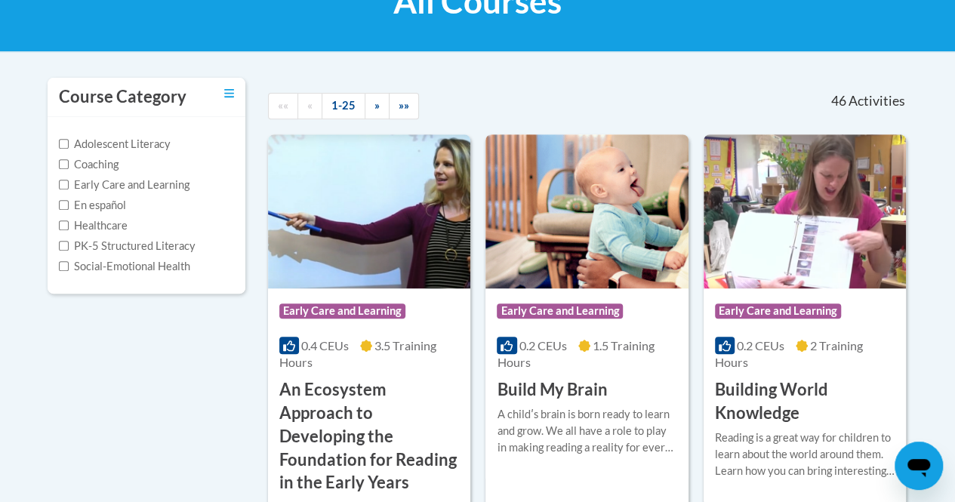
scroll to position [272, 0]
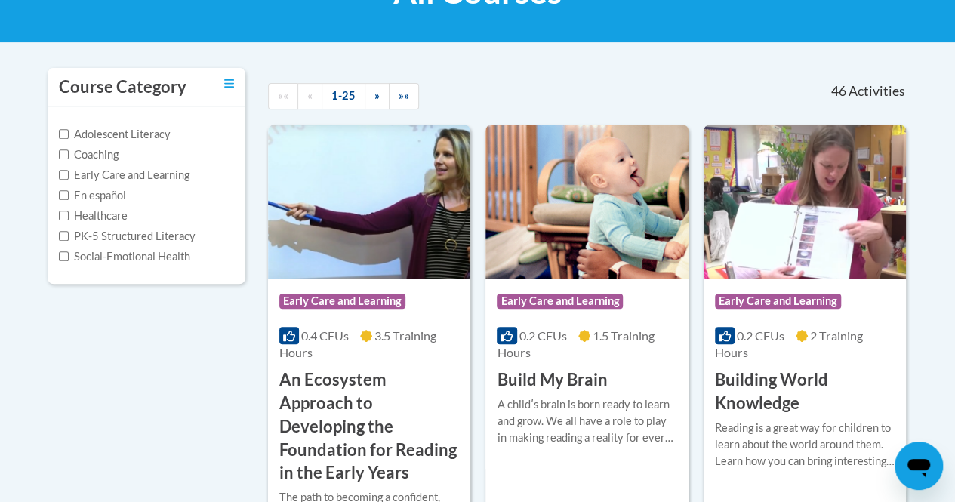
type input "bui"
click at [546, 258] on img at bounding box center [586, 202] width 202 height 154
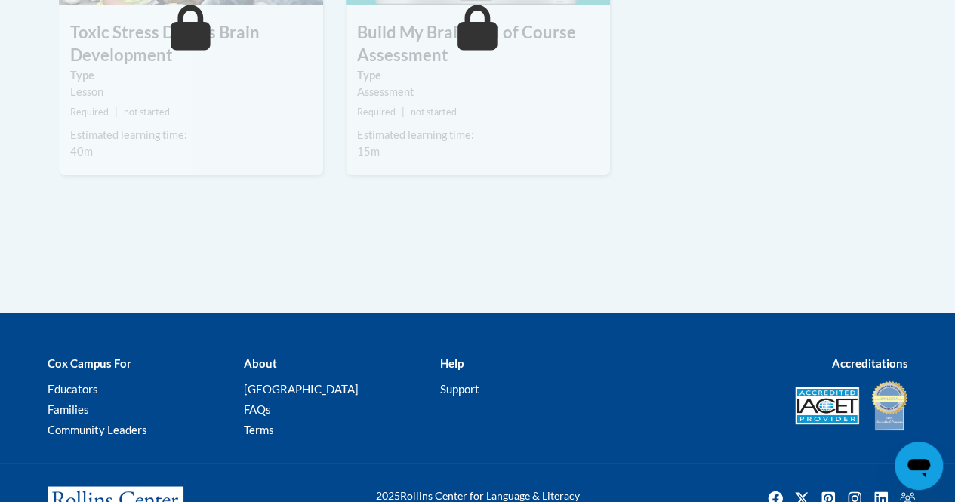
scroll to position [1127, 0]
